Goal: Communication & Community: Answer question/provide support

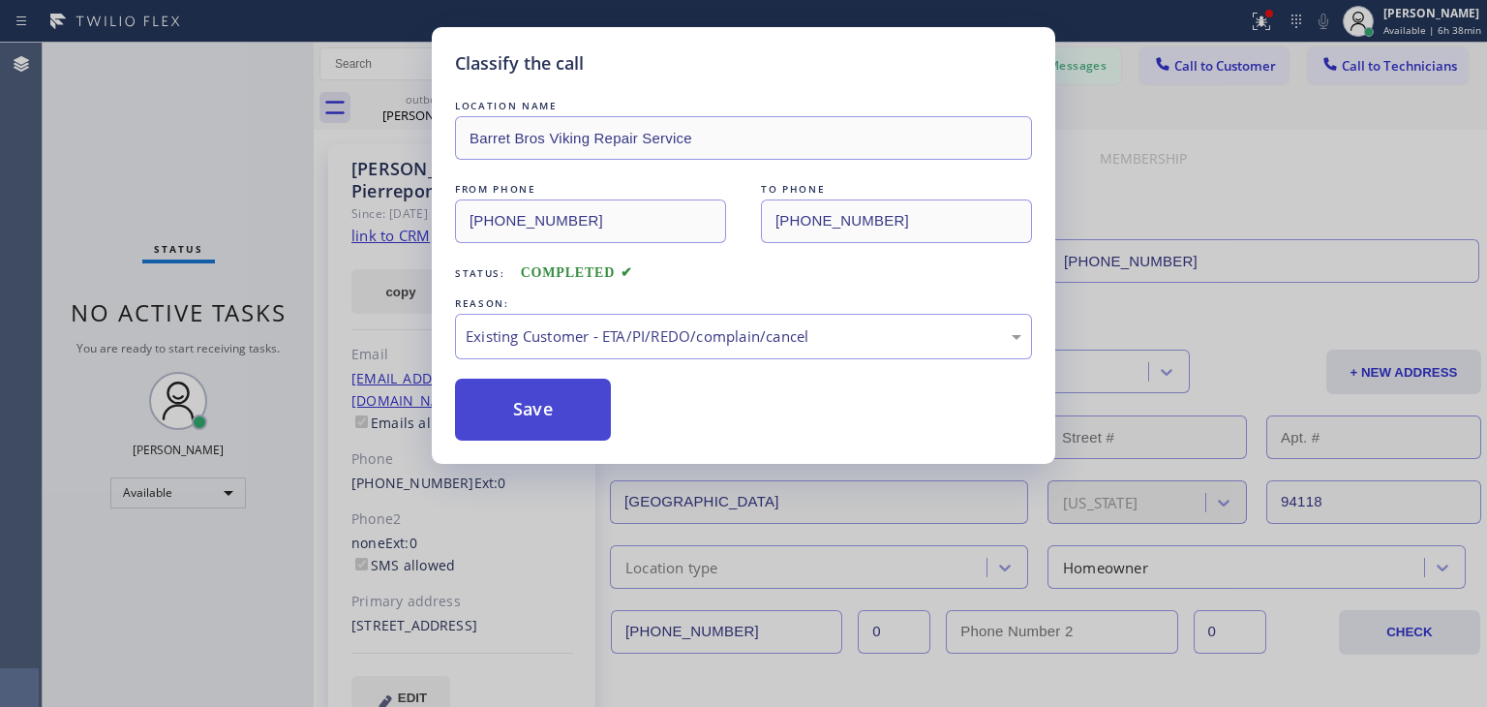
click at [585, 412] on button "Save" at bounding box center [533, 409] width 156 height 62
click at [1378, 53] on div "Classify the call LOCATION NAME Barret Bros Viking Repair Service FROM PHONE [P…" at bounding box center [743, 353] width 1487 height 707
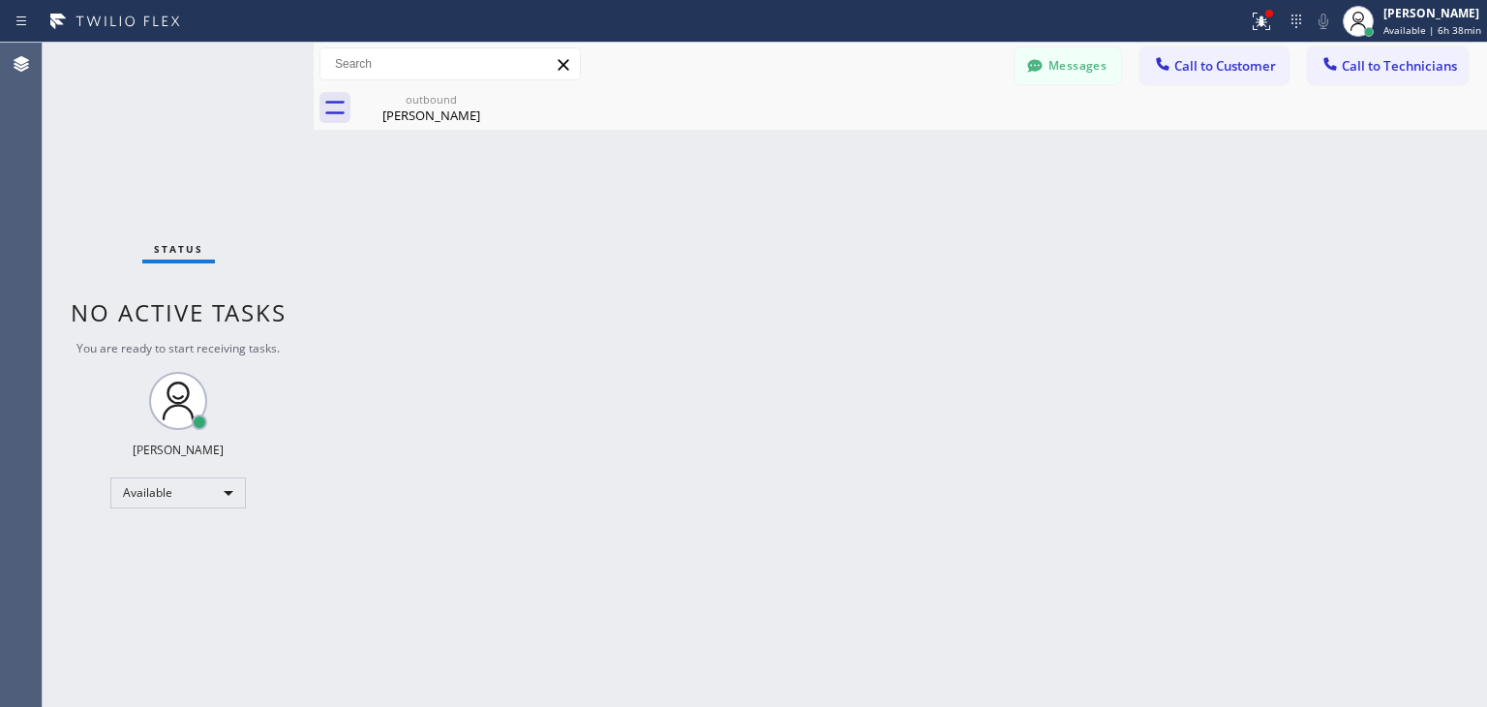
click at [1361, 65] on span "Call to Technicians" at bounding box center [1399, 65] width 115 height 17
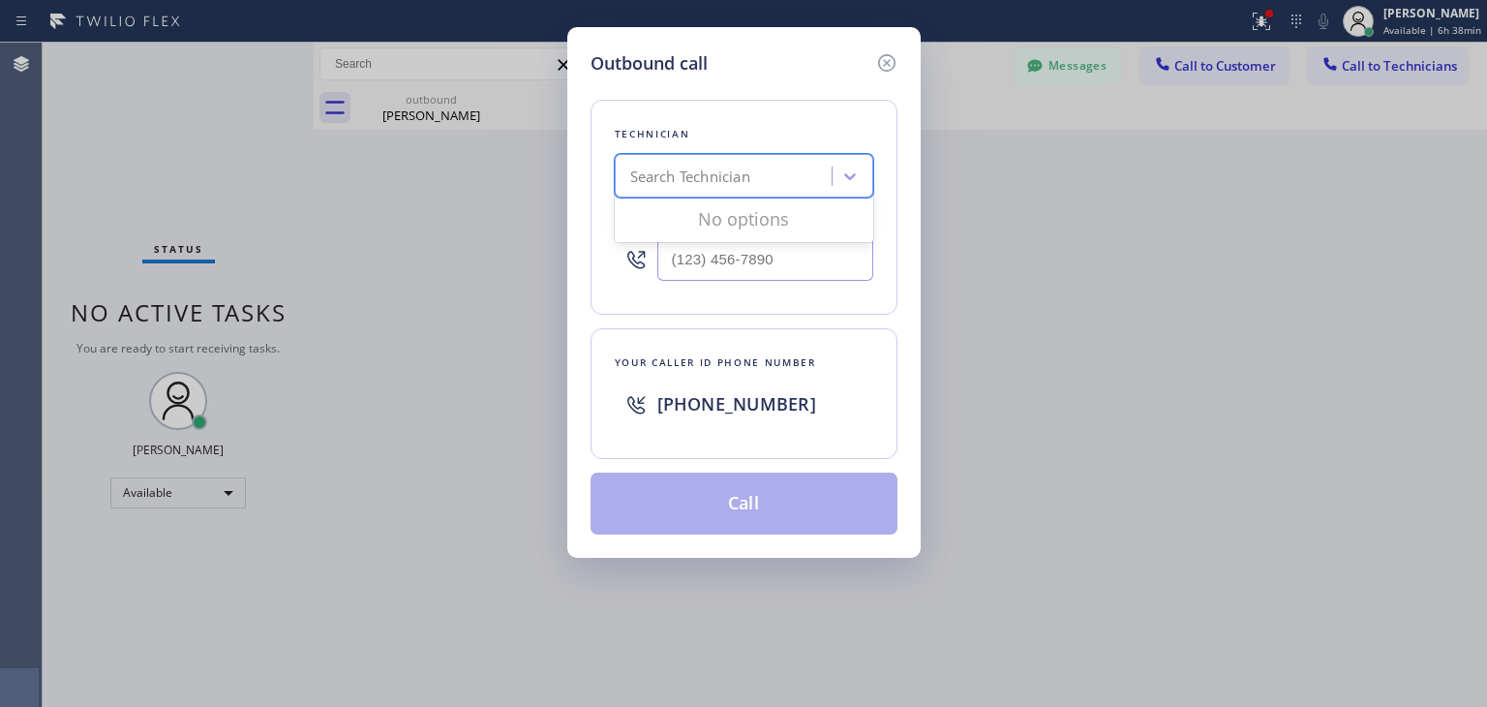
click at [643, 171] on div "Search Technician" at bounding box center [690, 177] width 120 height 22
type input "vital"
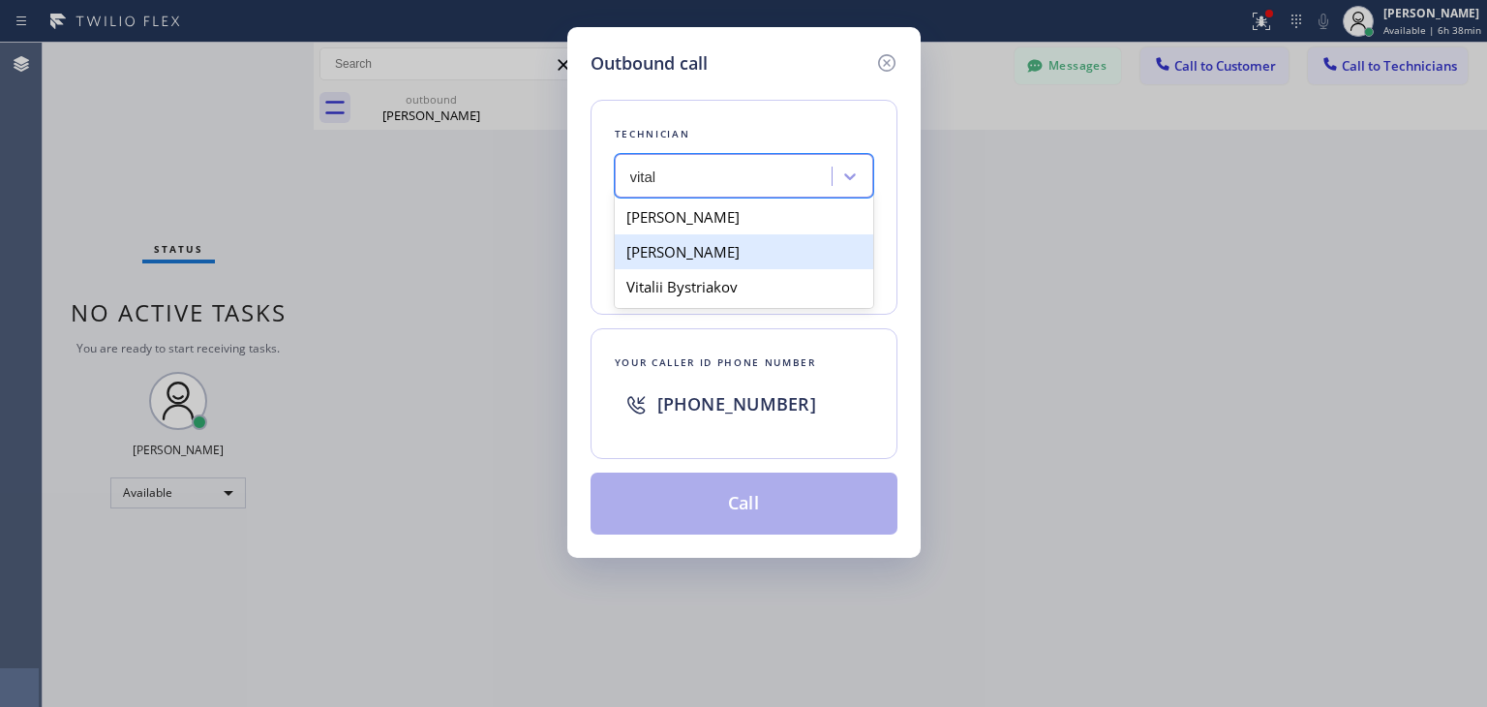
click at [808, 245] on div "[PERSON_NAME]" at bounding box center [744, 251] width 258 height 35
type input "[PHONE_NUMBER]"
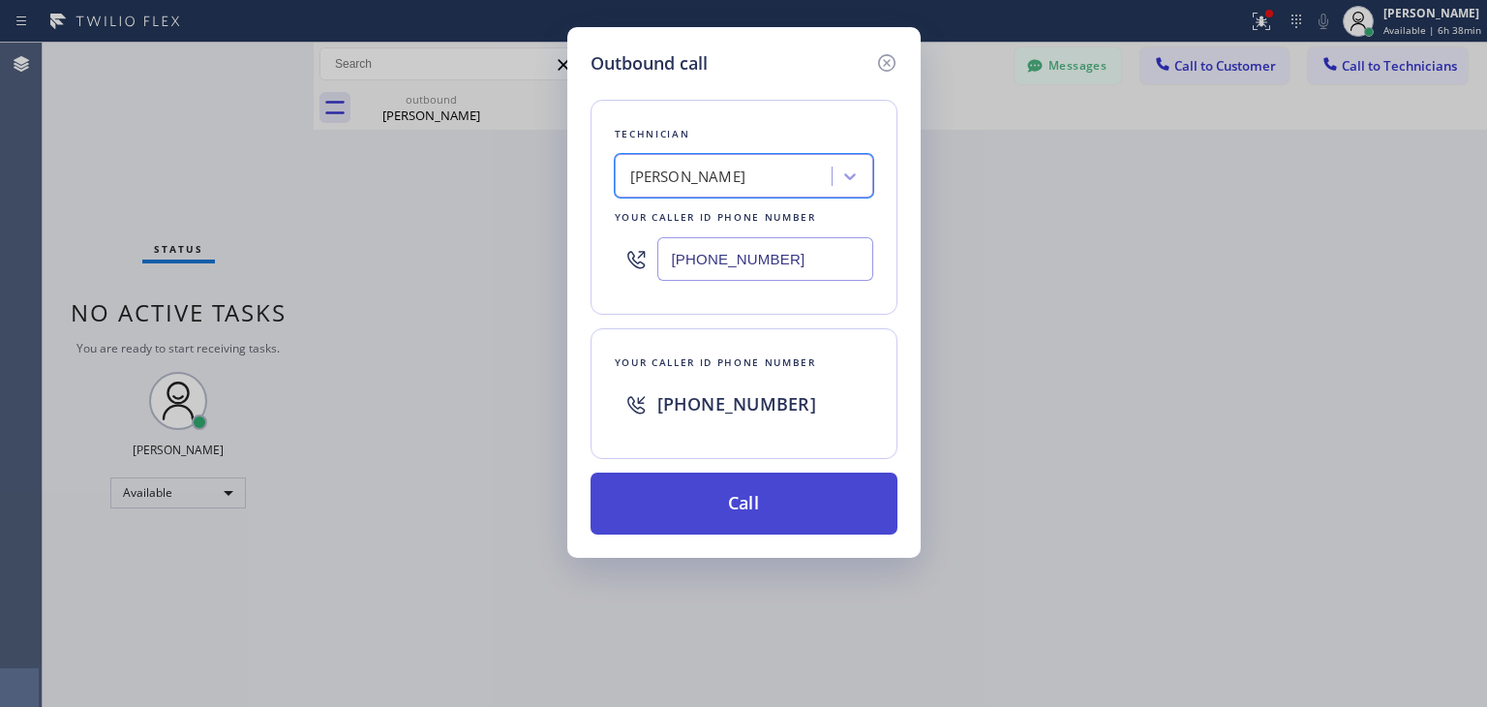
click at [775, 493] on button "Call" at bounding box center [743, 503] width 307 height 62
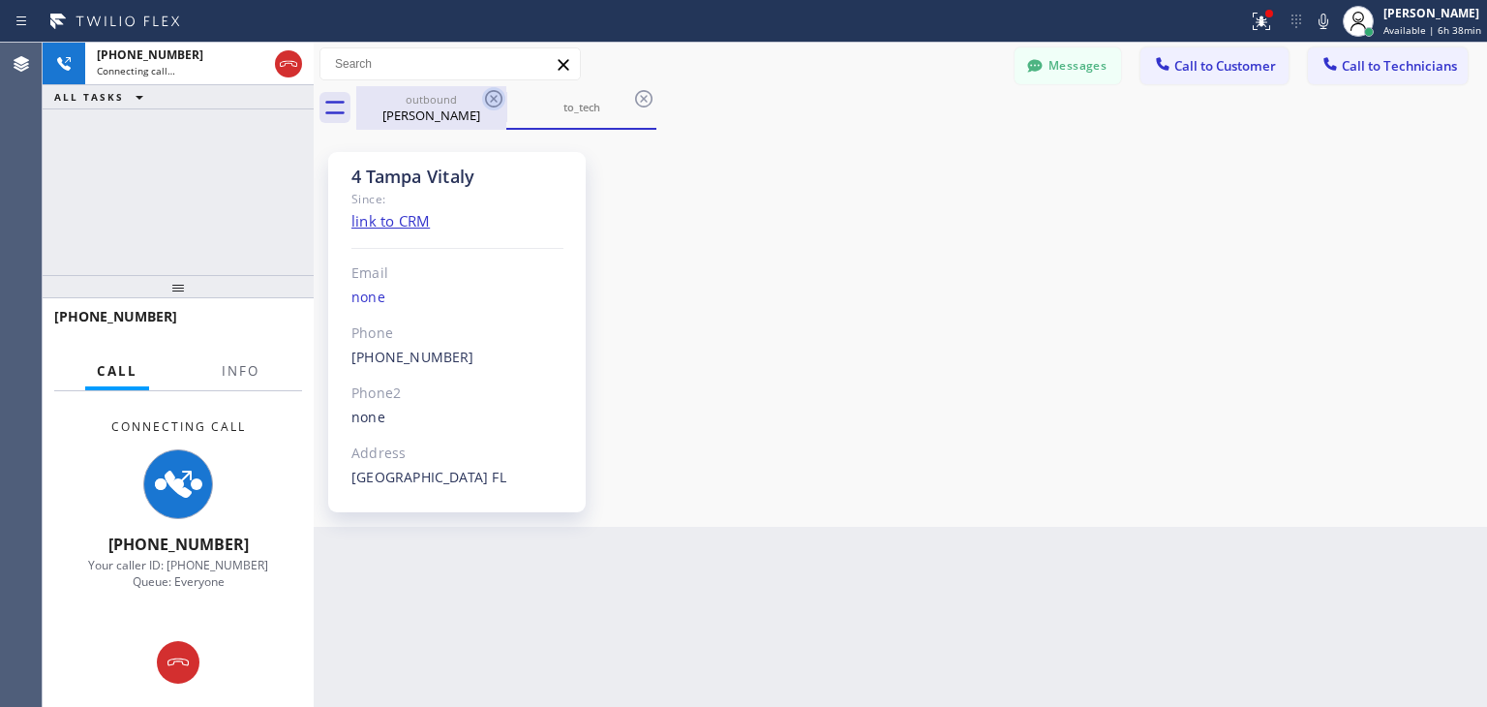
click at [483, 96] on icon at bounding box center [493, 98] width 23 height 23
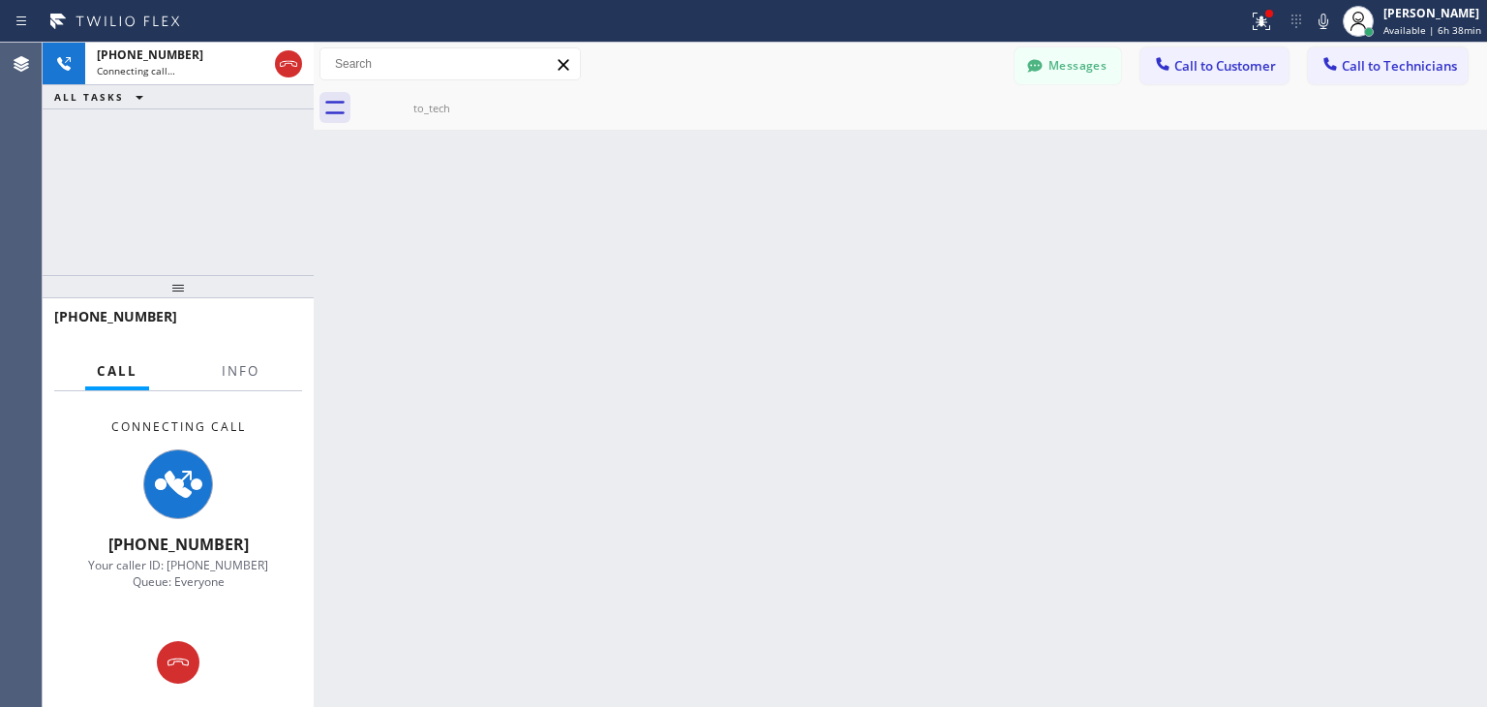
click at [0, 0] on icon at bounding box center [0, 0] width 0 height 0
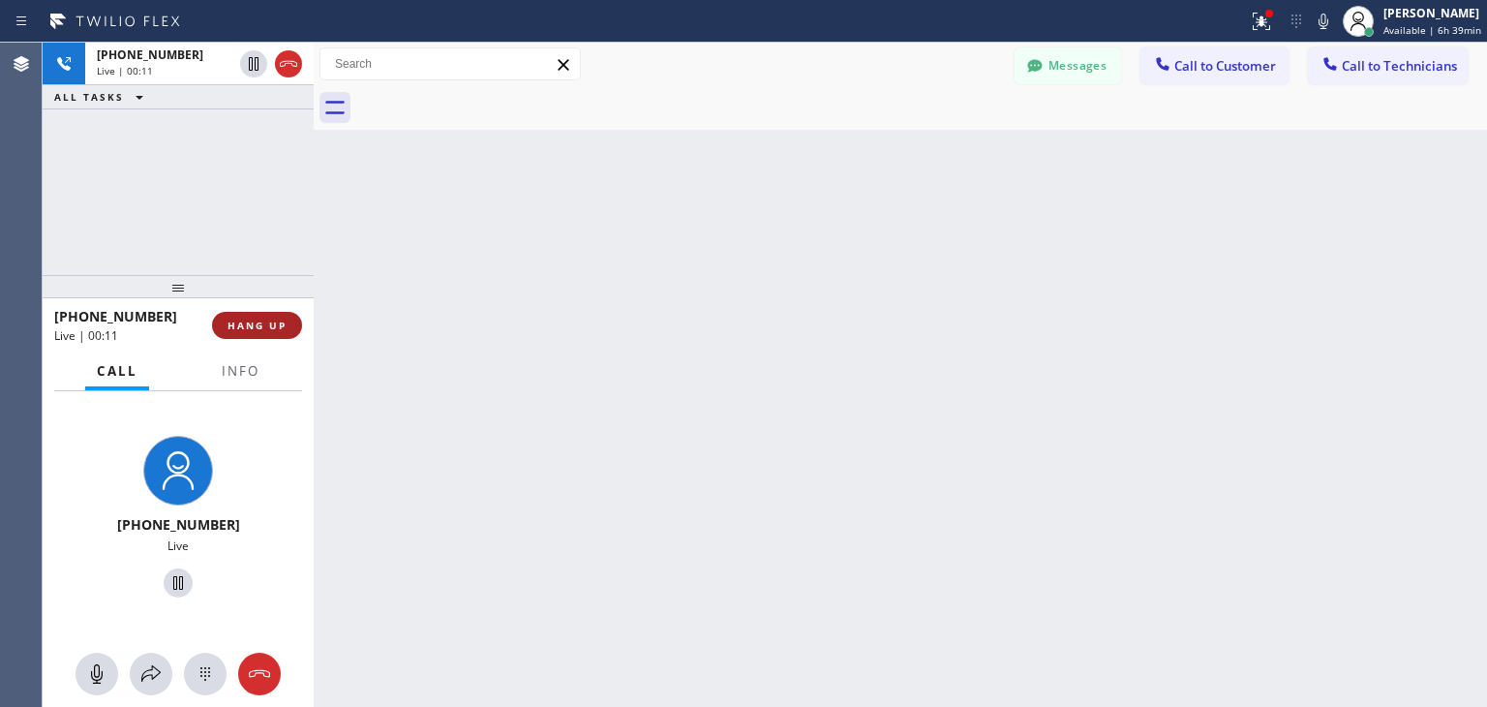
click at [223, 318] on button "HANG UP" at bounding box center [257, 325] width 90 height 27
